Goal: Information Seeking & Learning: Check status

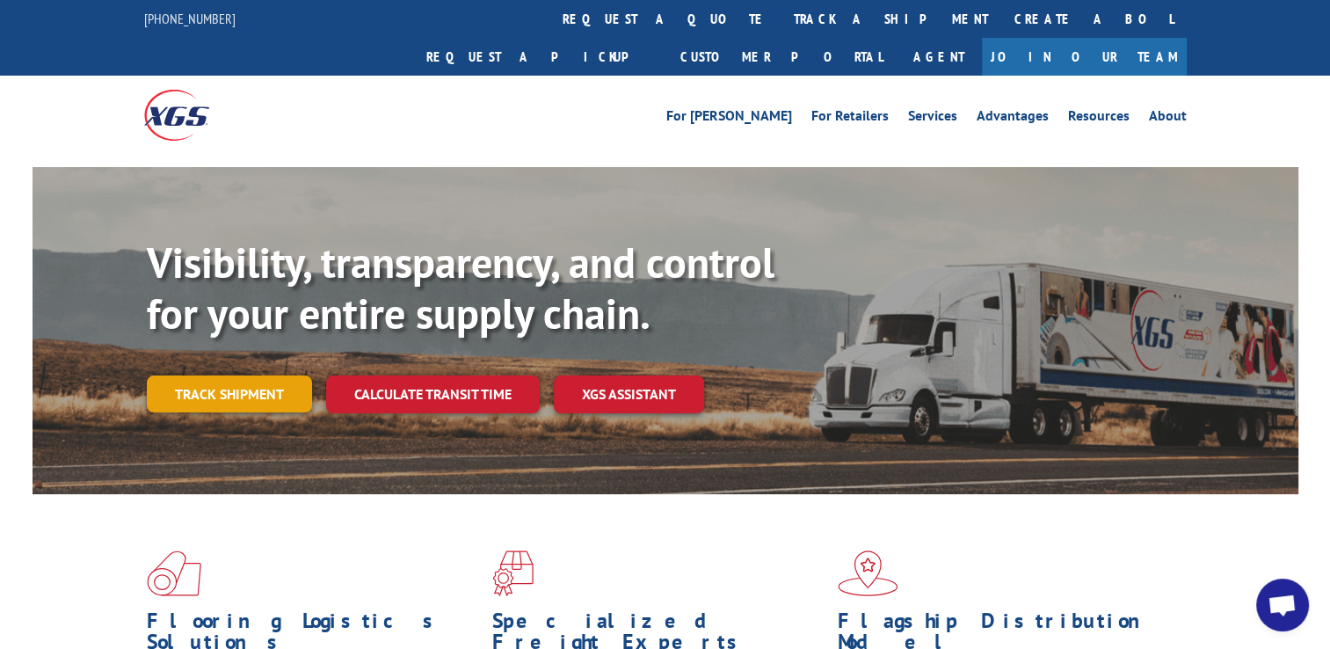
click at [186, 375] on link "Track shipment" at bounding box center [229, 393] width 165 height 37
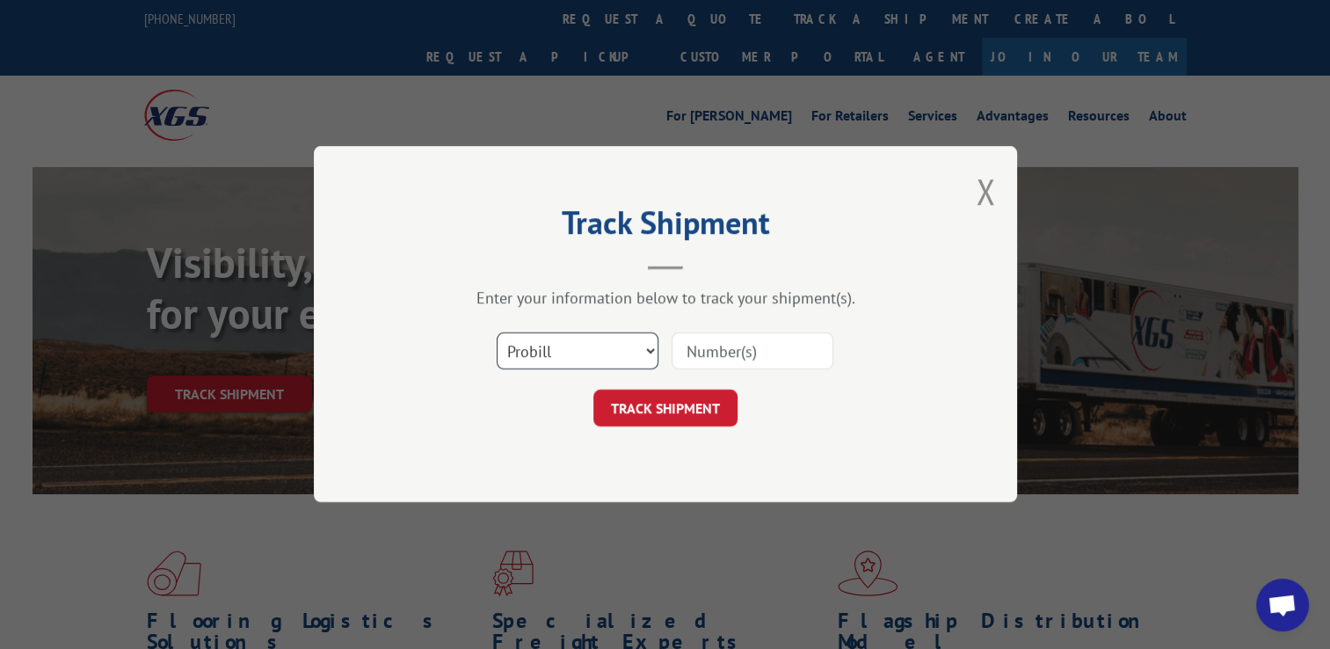
click at [618, 346] on select "Select category... Probill BOL PO" at bounding box center [578, 351] width 162 height 37
select select "bol"
click at [497, 333] on select "Select category... Probill BOL PO" at bounding box center [578, 351] width 162 height 37
click at [735, 351] on input at bounding box center [752, 351] width 162 height 37
type input "6006935"
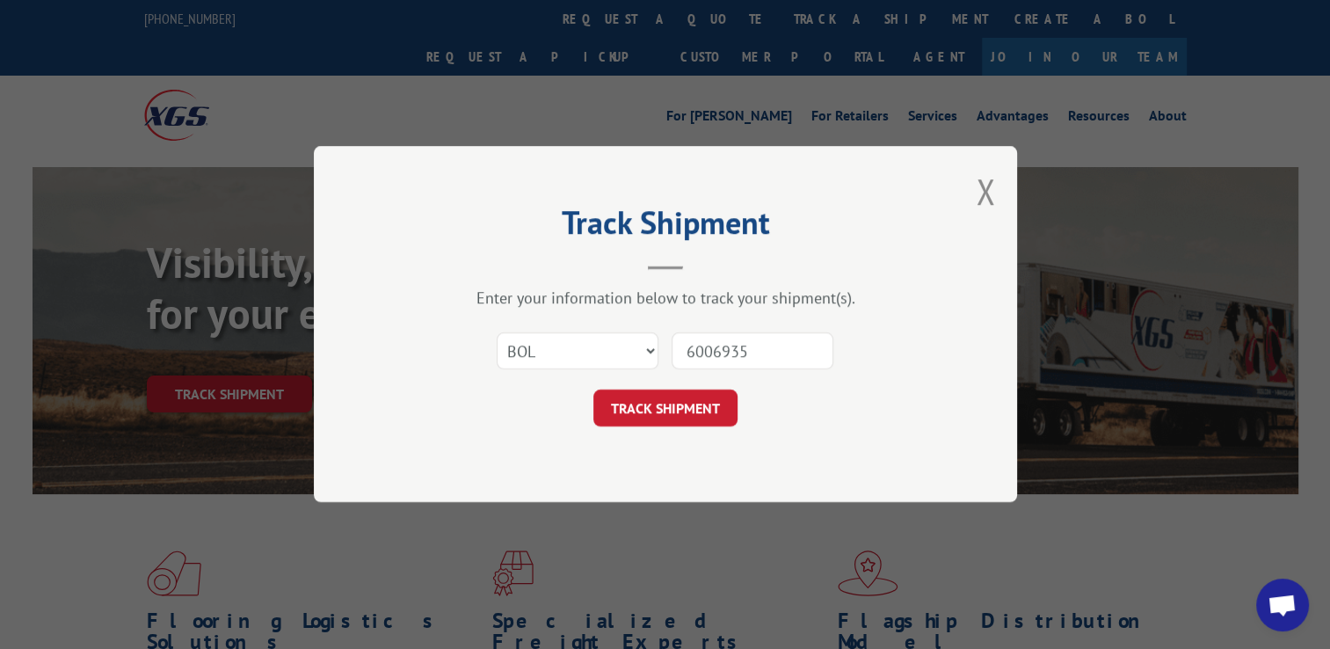
click button "TRACK SHIPMENT" at bounding box center [665, 408] width 144 height 37
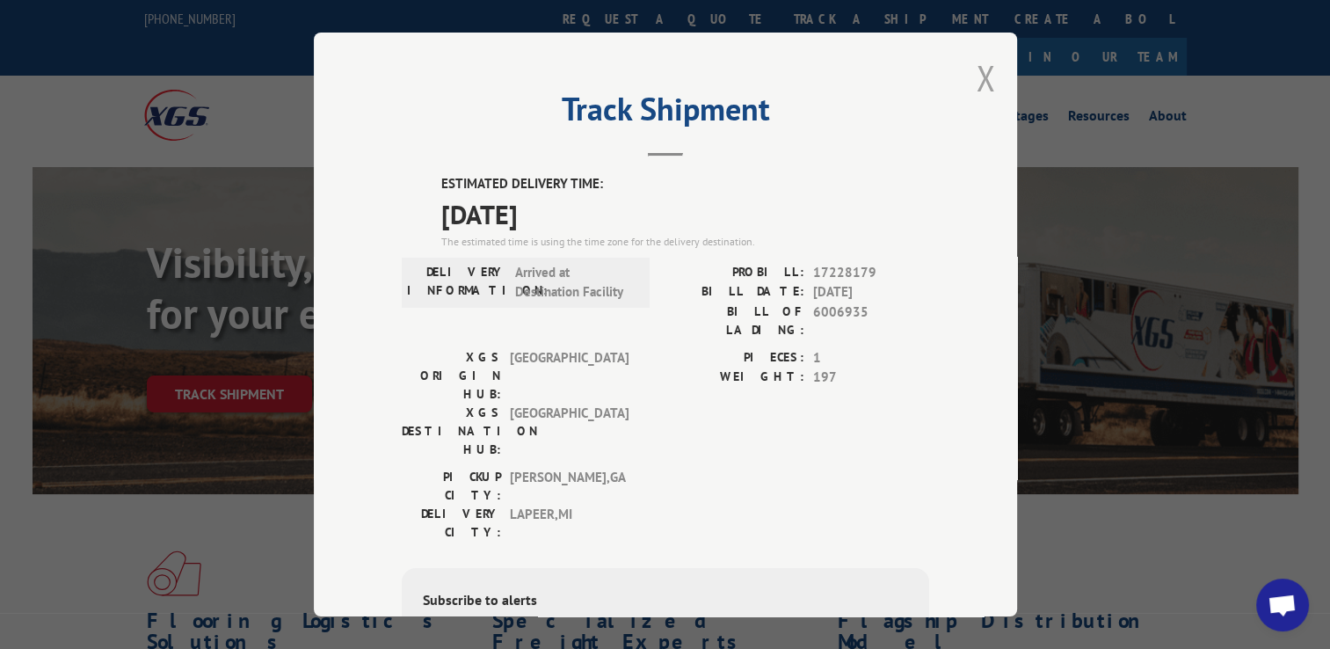
click at [976, 83] on button "Close modal" at bounding box center [985, 77] width 19 height 47
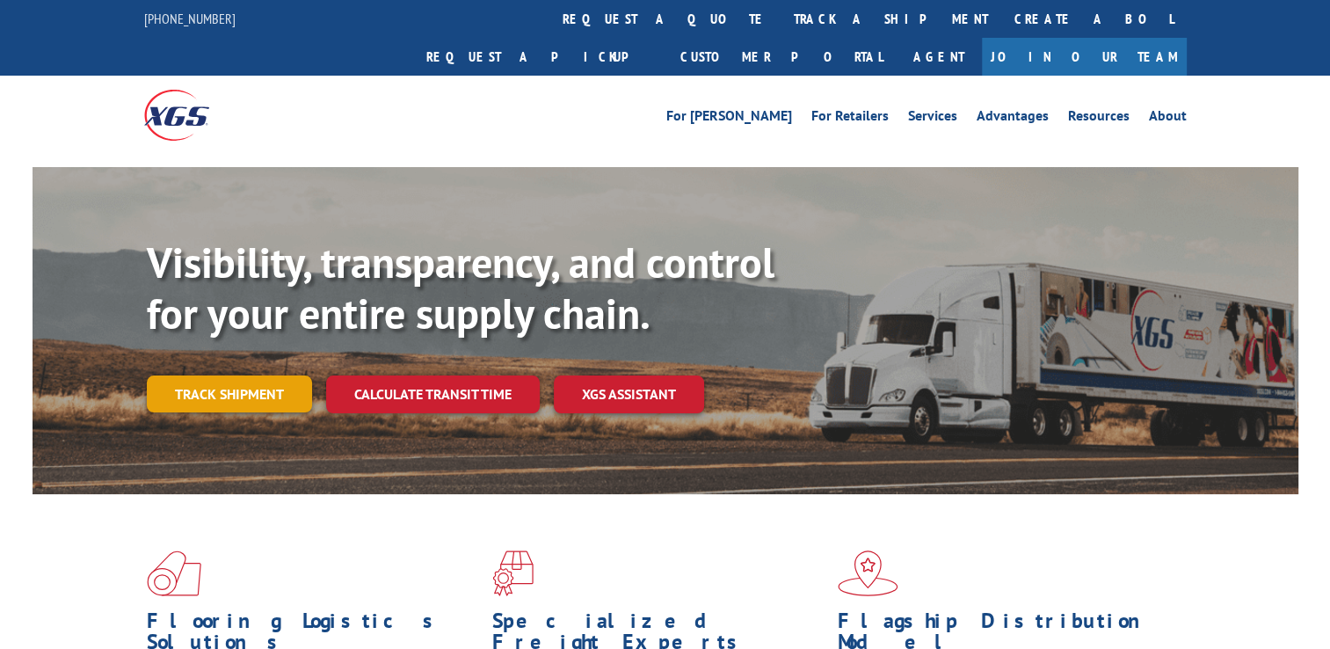
click at [243, 375] on link "Track shipment" at bounding box center [229, 393] width 165 height 37
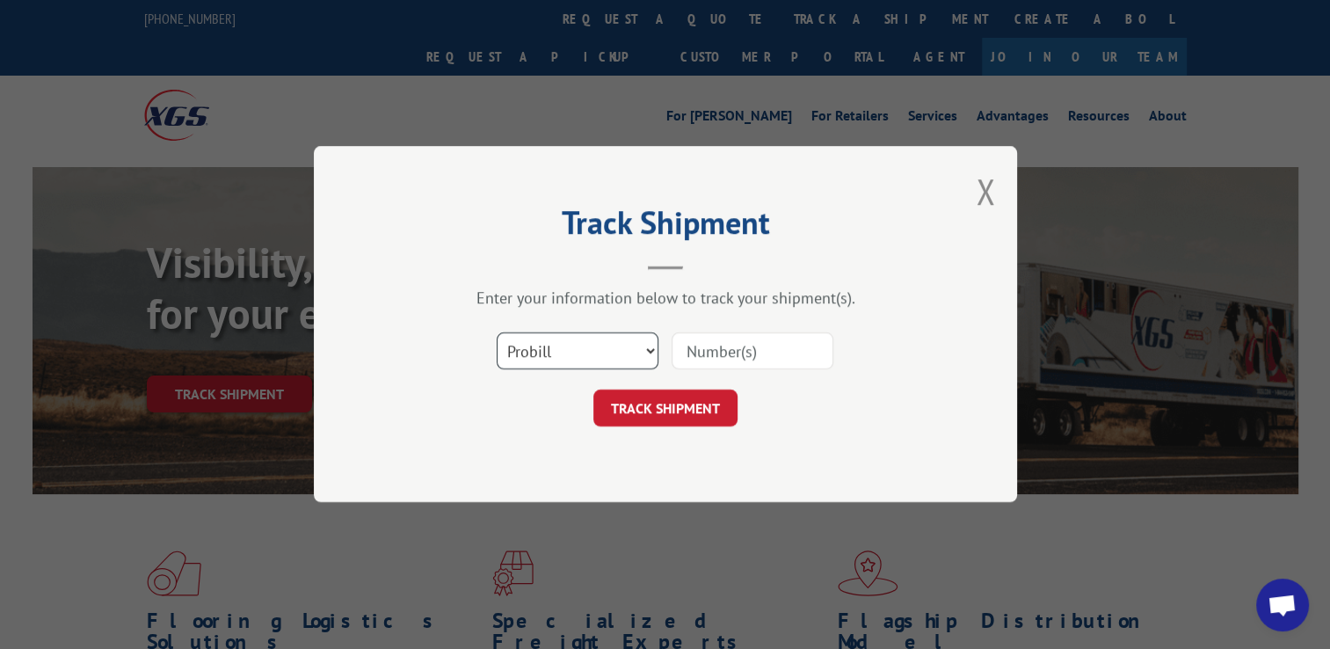
click at [560, 348] on select "Select category... Probill BOL PO" at bounding box center [578, 351] width 162 height 37
select select "bol"
click at [497, 333] on select "Select category... Probill BOL PO" at bounding box center [578, 351] width 162 height 37
click at [685, 344] on input at bounding box center [752, 351] width 162 height 37
type input "6011129"
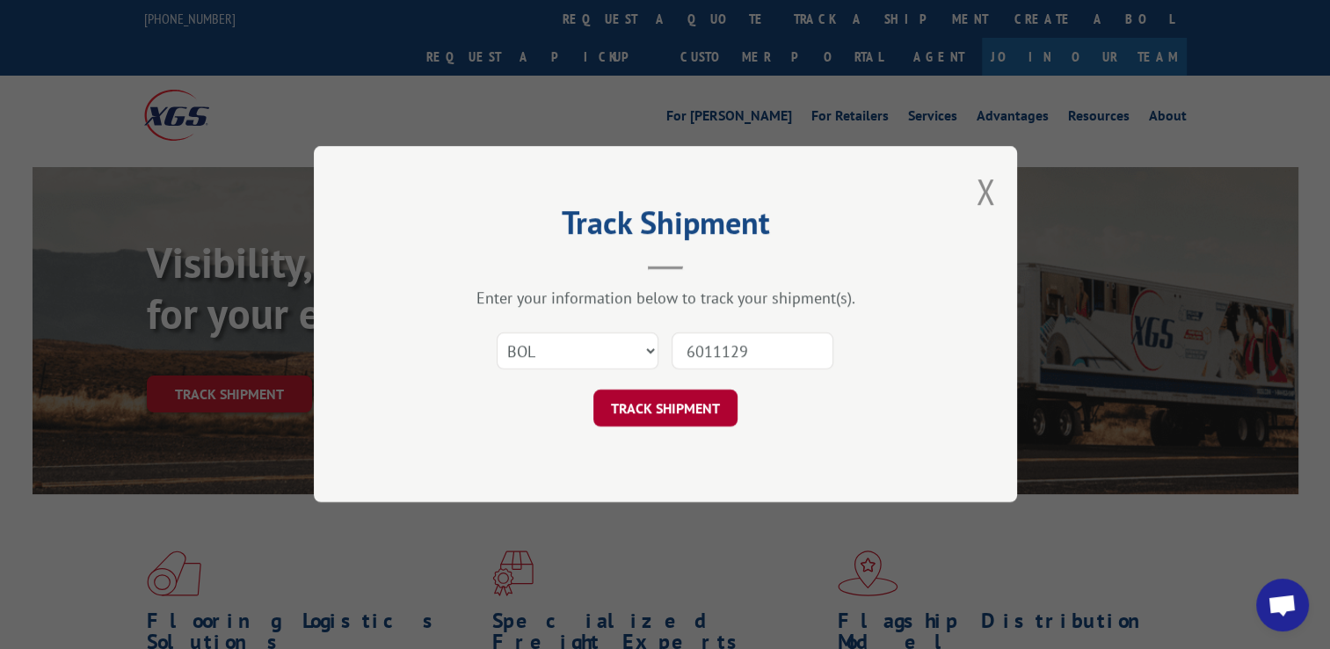
click at [695, 412] on button "TRACK SHIPMENT" at bounding box center [665, 408] width 144 height 37
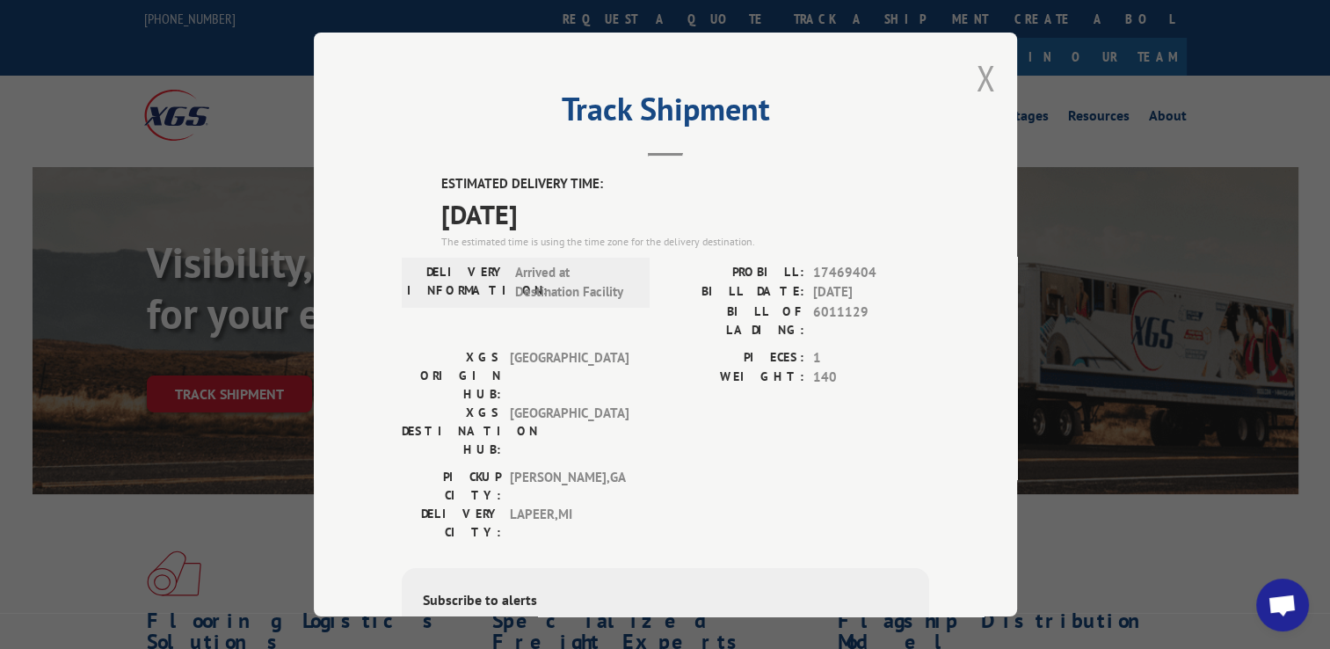
click at [978, 69] on button "Close modal" at bounding box center [985, 77] width 19 height 47
